Goal: Task Accomplishment & Management: Use online tool/utility

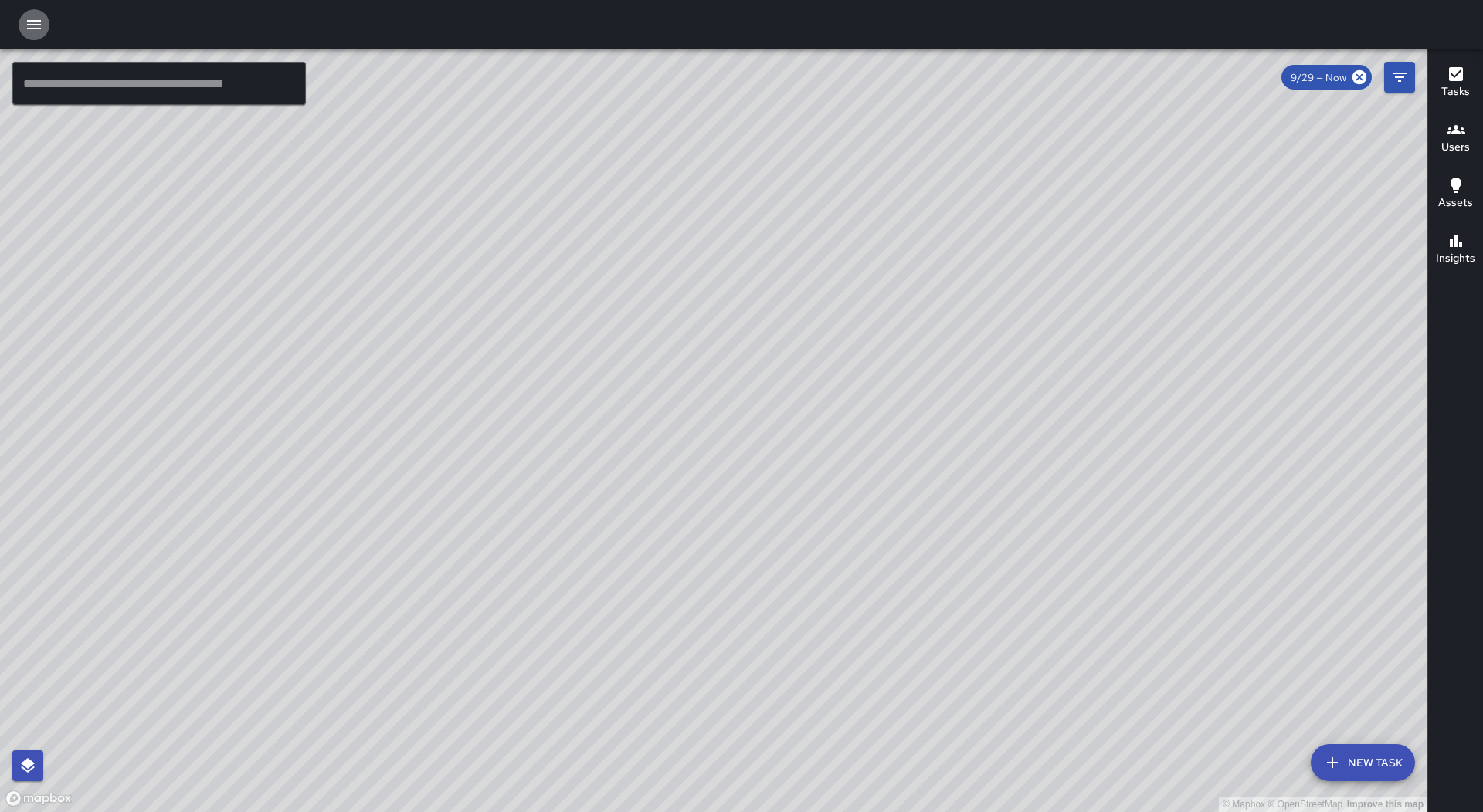
click at [35, 21] on icon "button" at bounding box center [34, 24] width 14 height 9
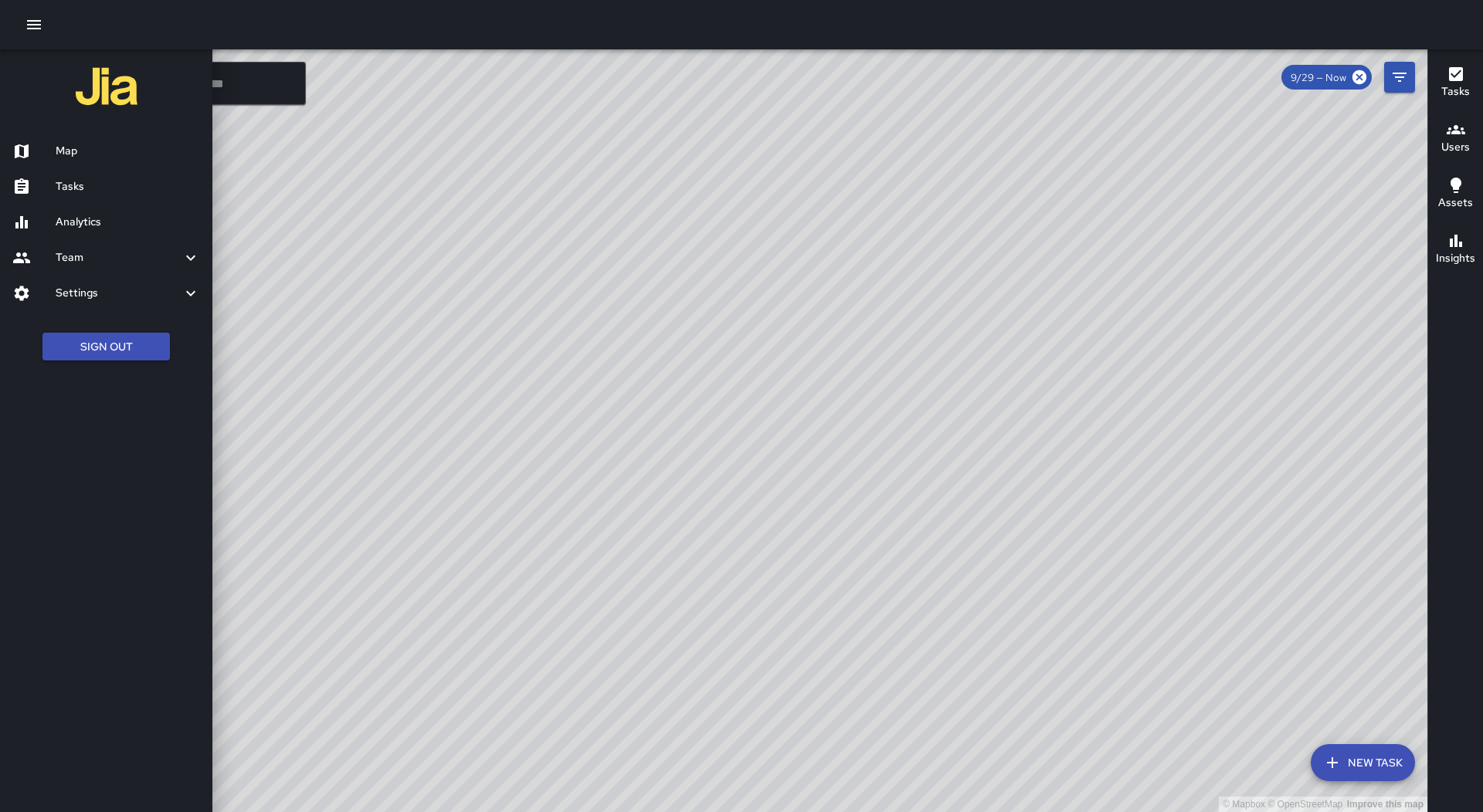
click at [114, 179] on h6 "Tasks" at bounding box center [128, 187] width 144 height 17
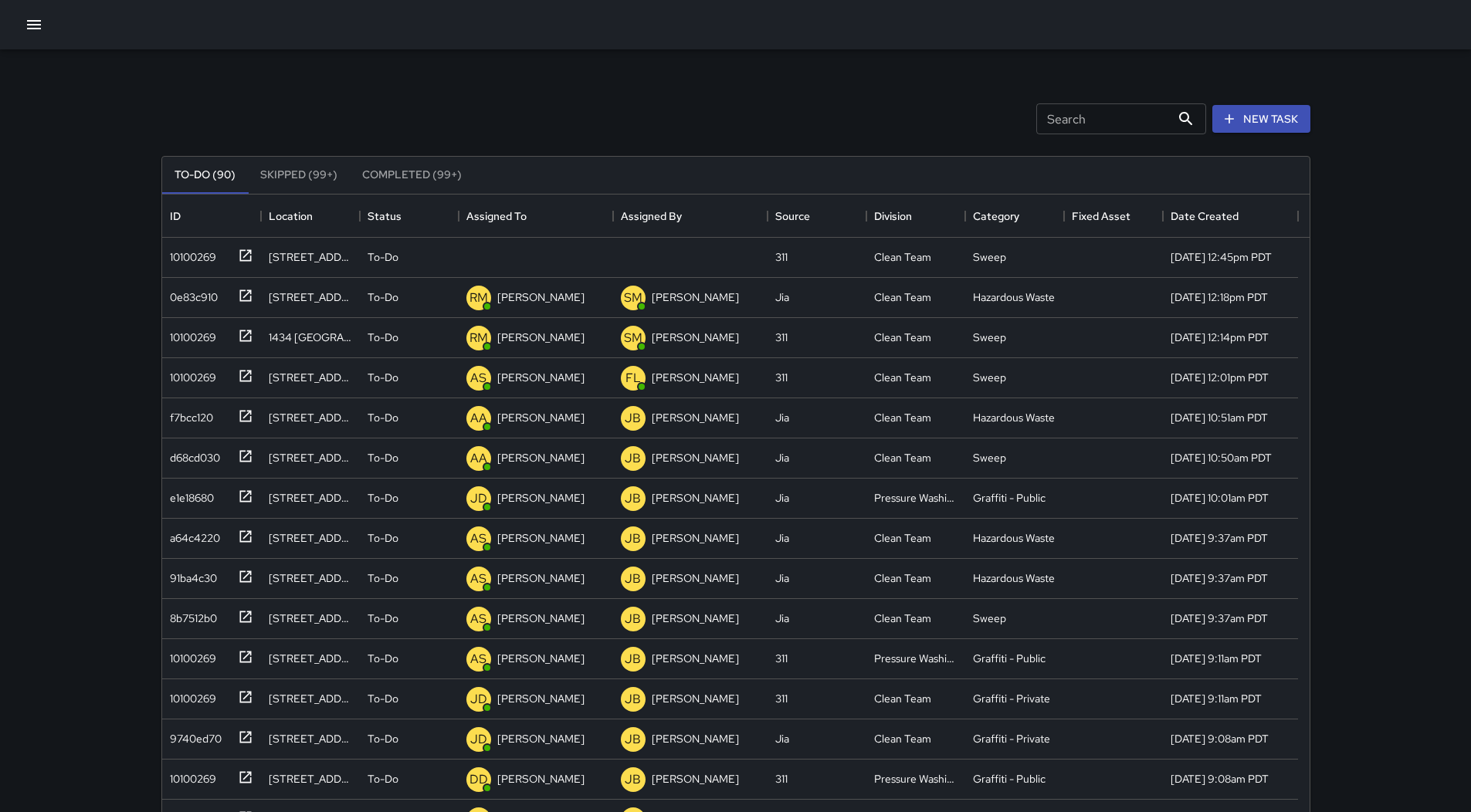
scroll to position [642, 1136]
click at [560, 209] on div "Assigned To" at bounding box center [535, 216] width 139 height 43
click at [217, 258] on div "10100269" at bounding box center [208, 254] width 90 height 26
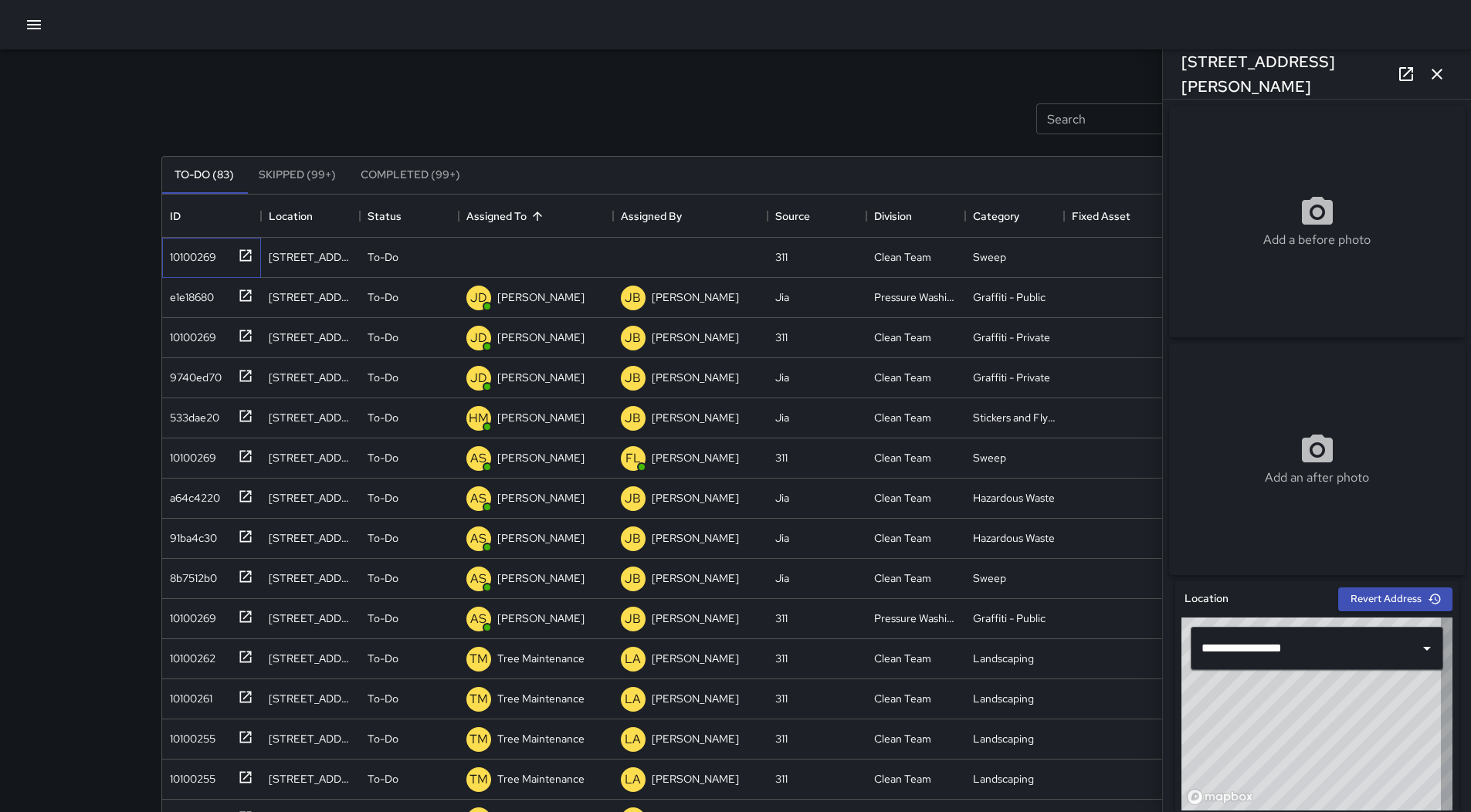
type input "**********"
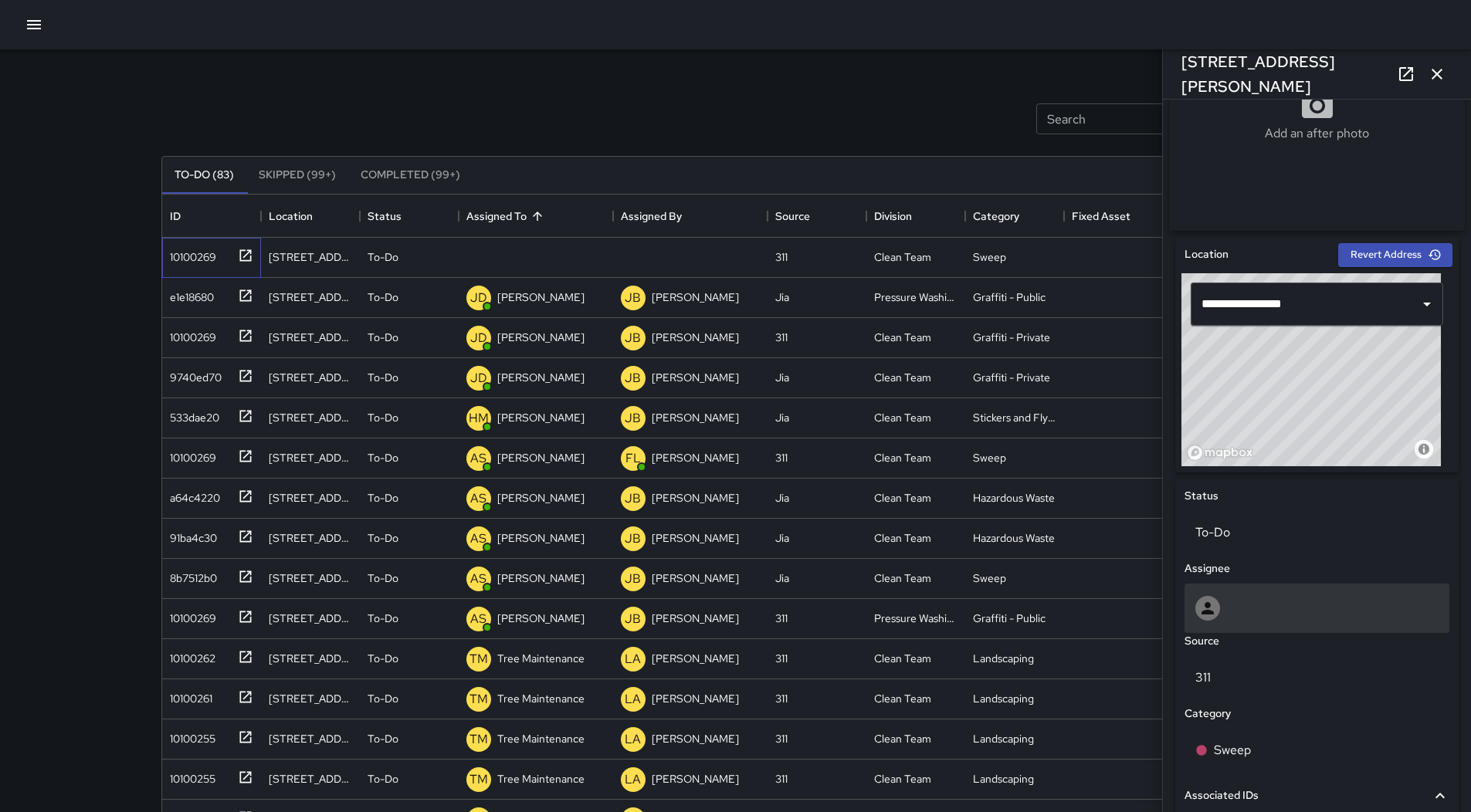
scroll to position [576, 0]
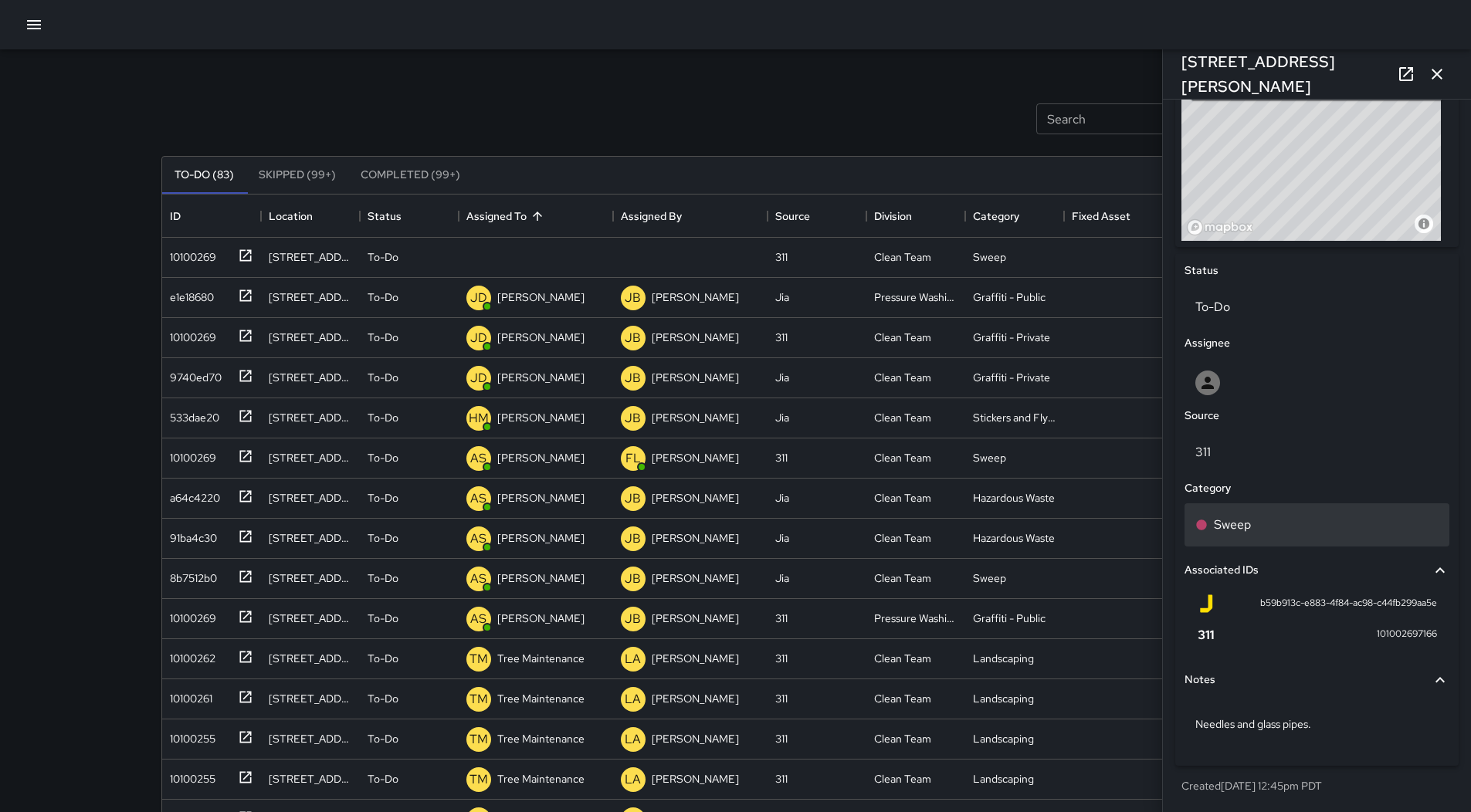
click at [1272, 522] on div "Sweep" at bounding box center [1316, 525] width 243 height 18
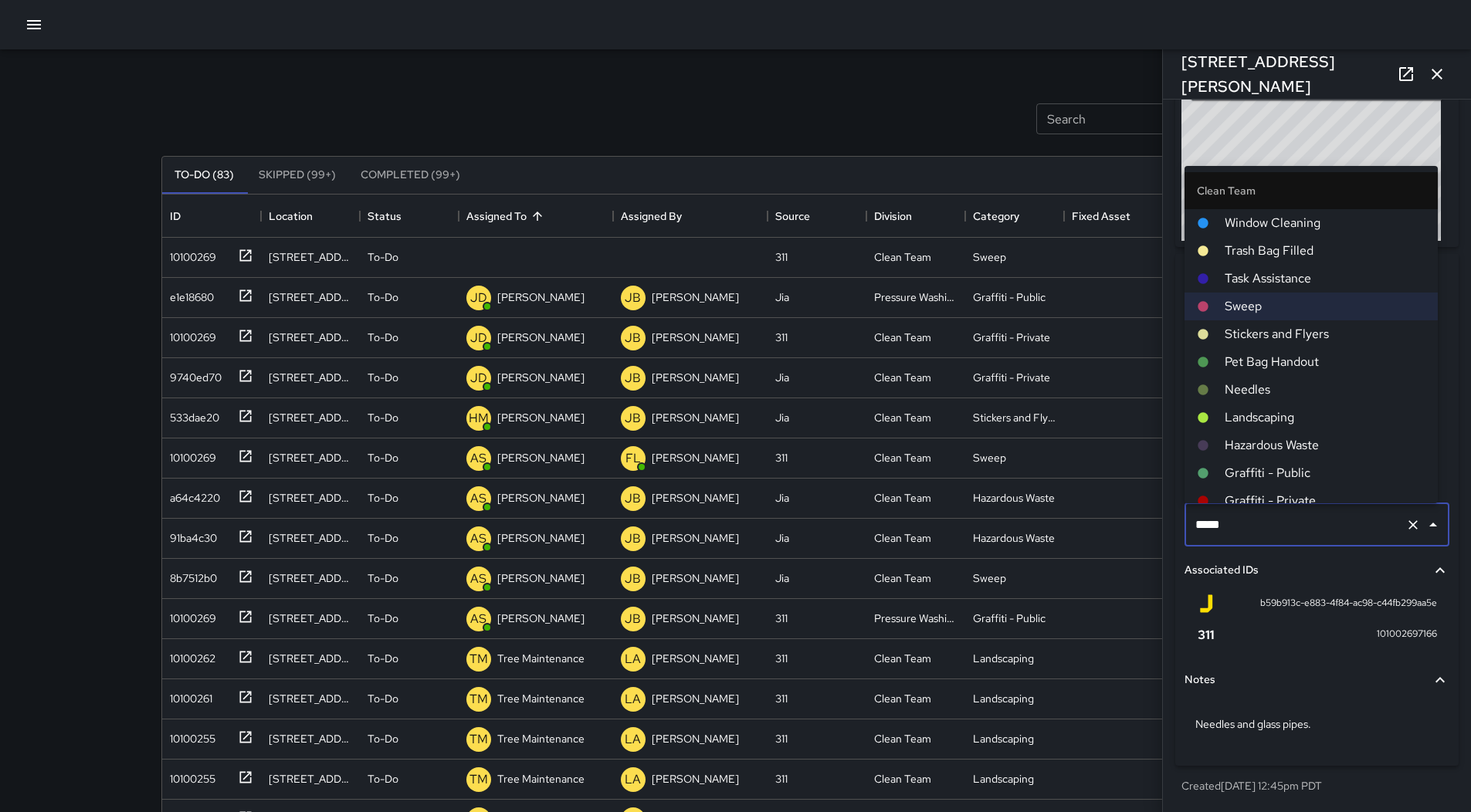
click at [1279, 389] on span "Needles" at bounding box center [1325, 390] width 201 height 18
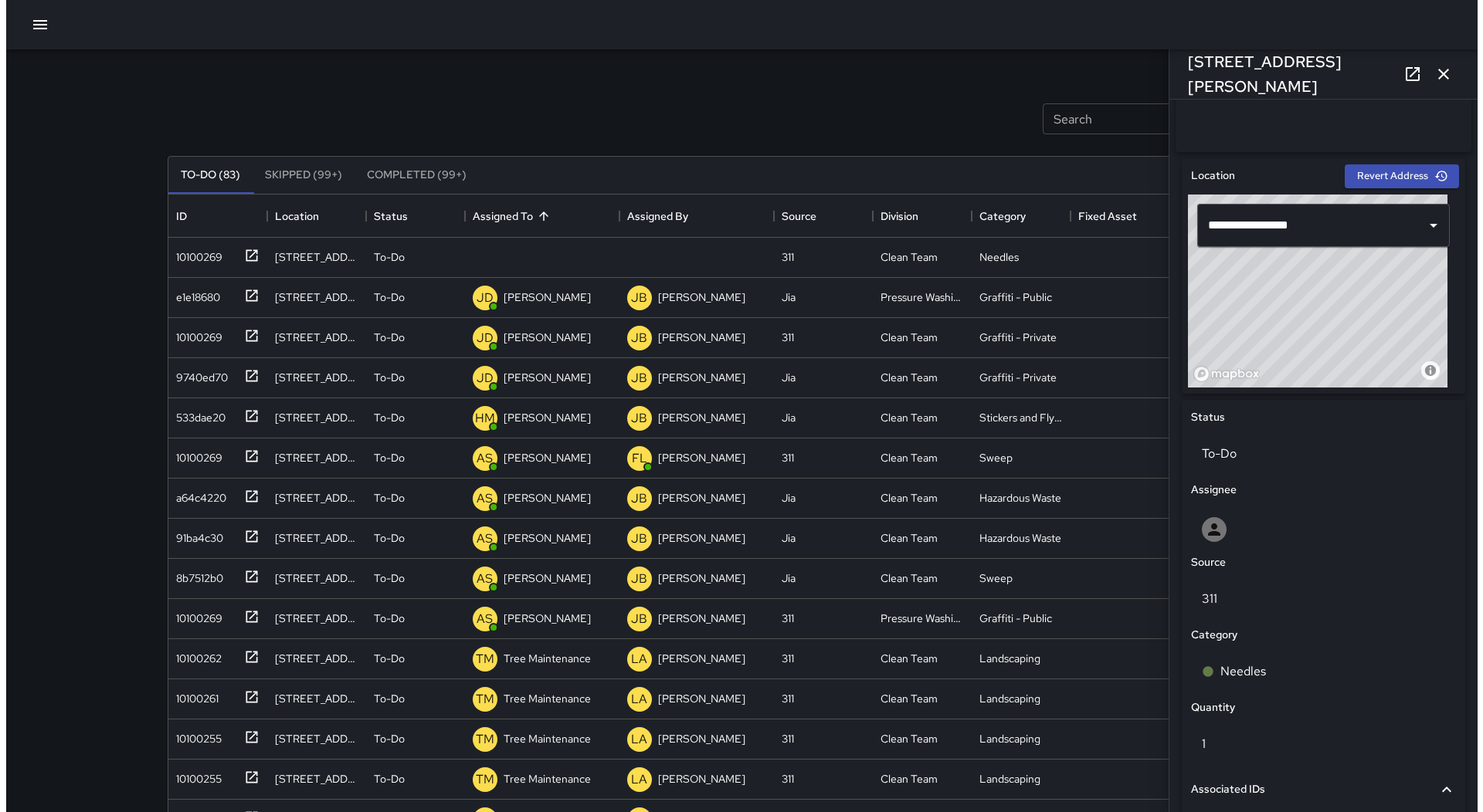
scroll to position [421, 0]
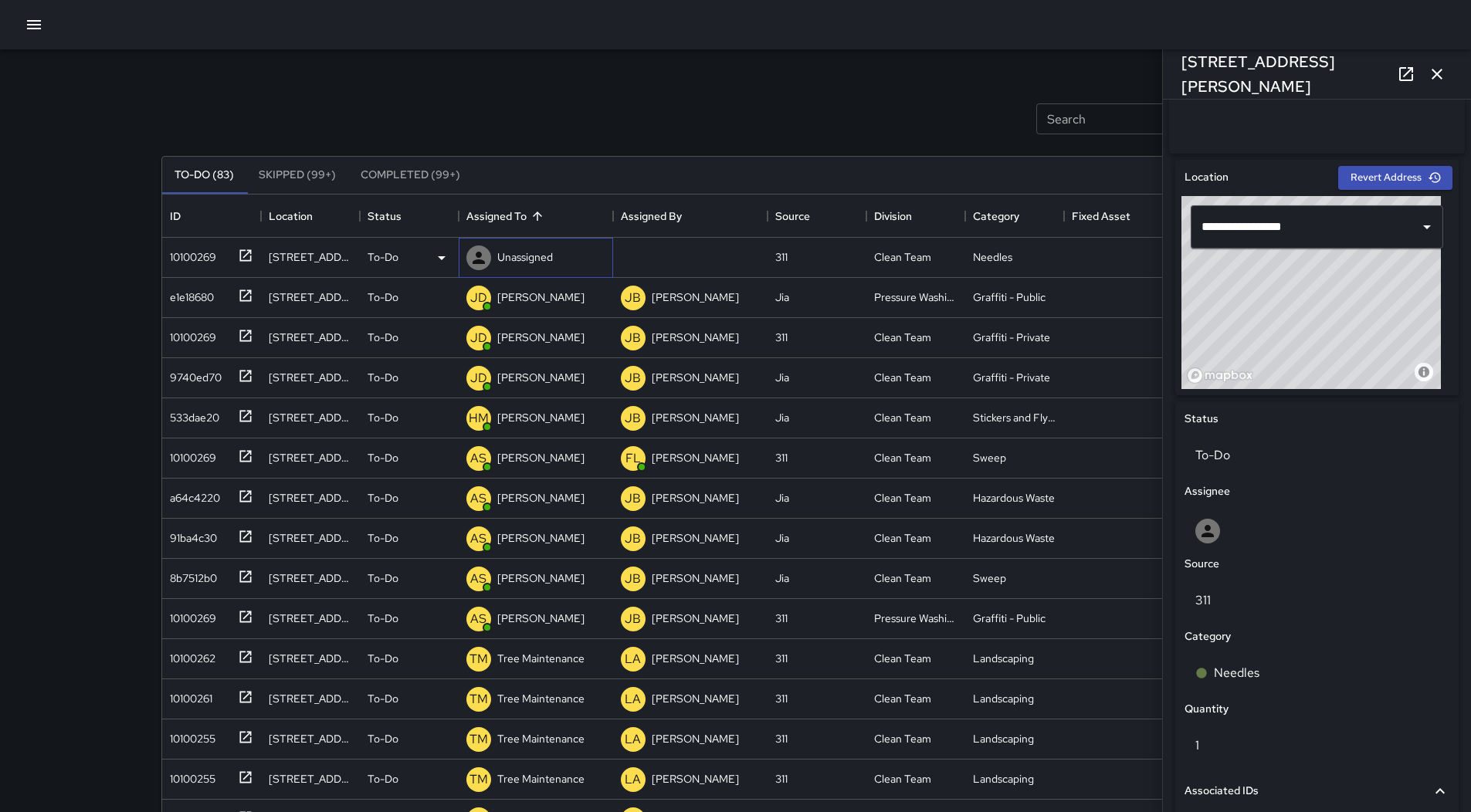
click at [532, 261] on p "Unassigned" at bounding box center [524, 257] width 56 height 16
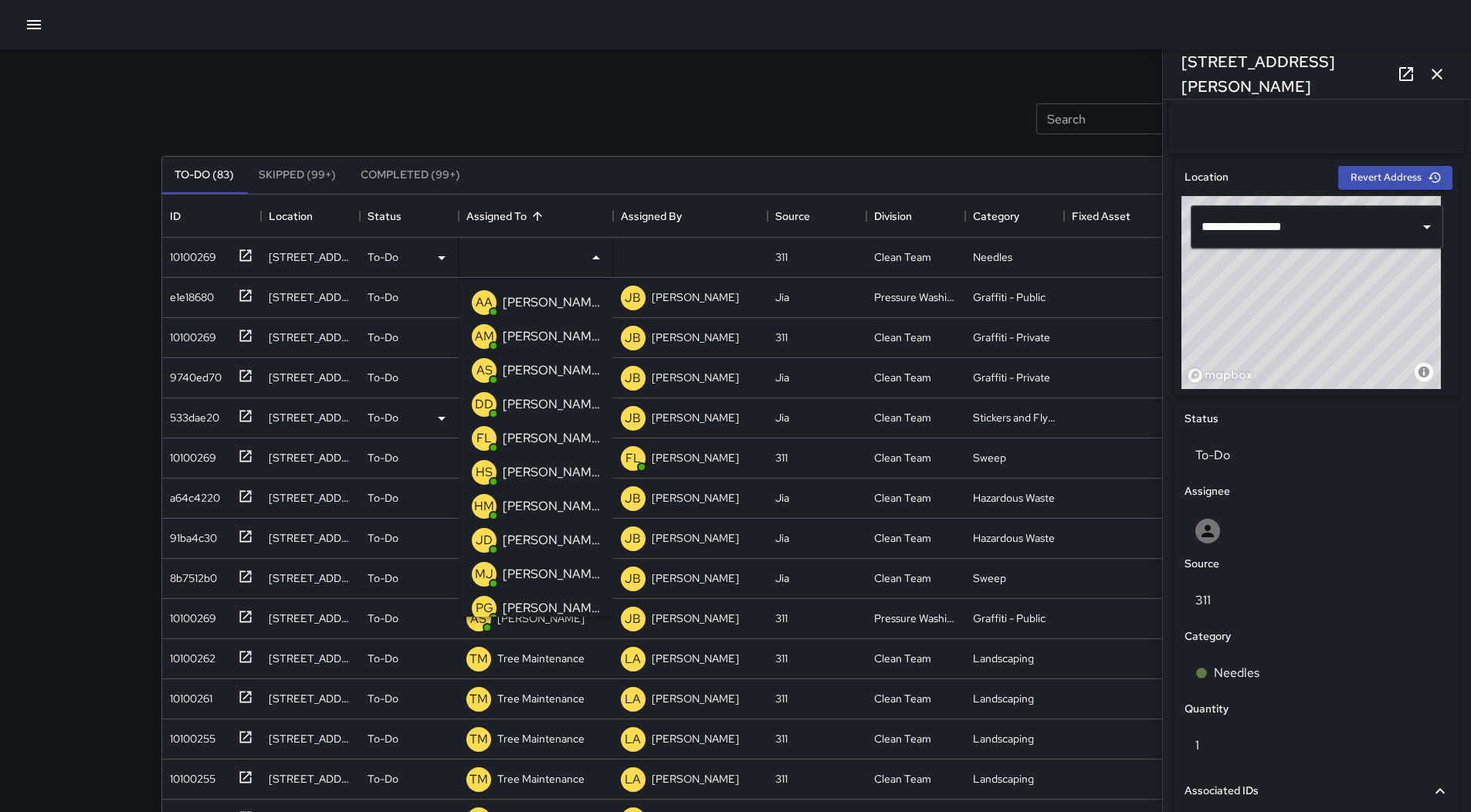
drag, startPoint x: 538, startPoint y: 408, endPoint x: 402, endPoint y: 383, distance: 138.3
click at [528, 406] on p "[PERSON_NAME]" at bounding box center [551, 404] width 97 height 18
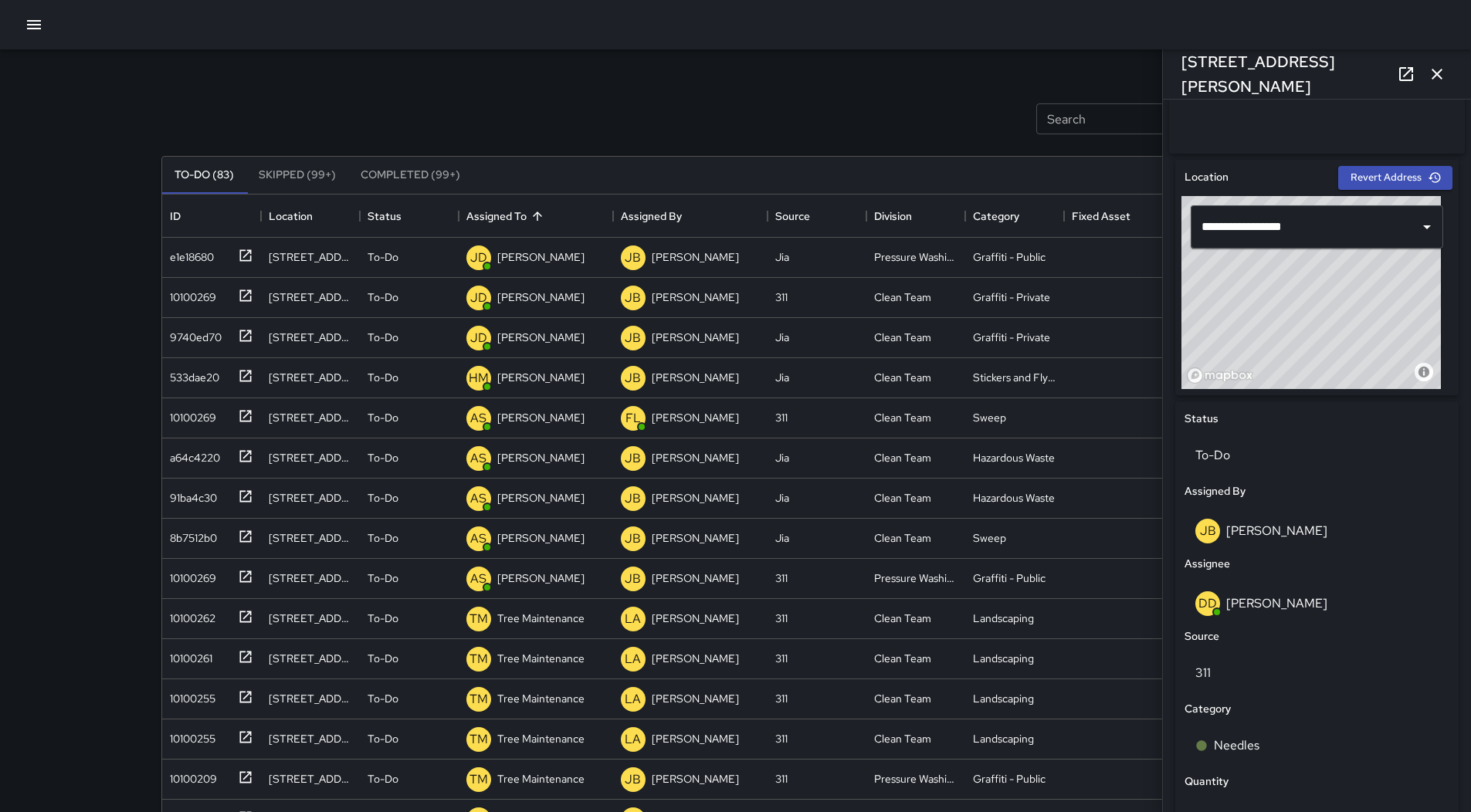
drag, startPoint x: 30, startPoint y: 34, endPoint x: 33, endPoint y: 47, distance: 13.3
click at [30, 33] on button "button" at bounding box center [33, 24] width 31 height 31
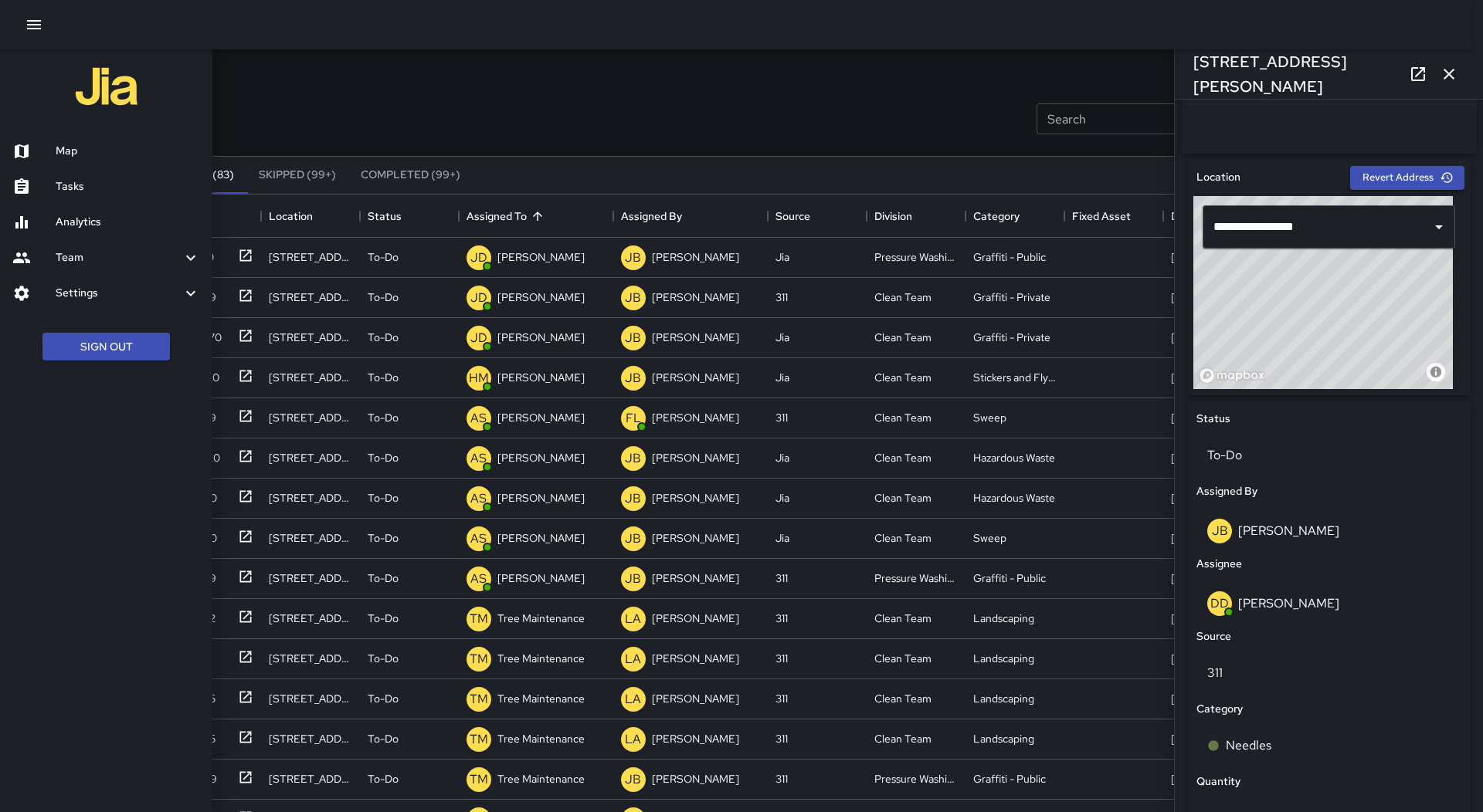
click at [86, 143] on h6 "Map" at bounding box center [128, 151] width 144 height 17
